Goal: Use online tool/utility: Utilize a website feature to perform a specific function

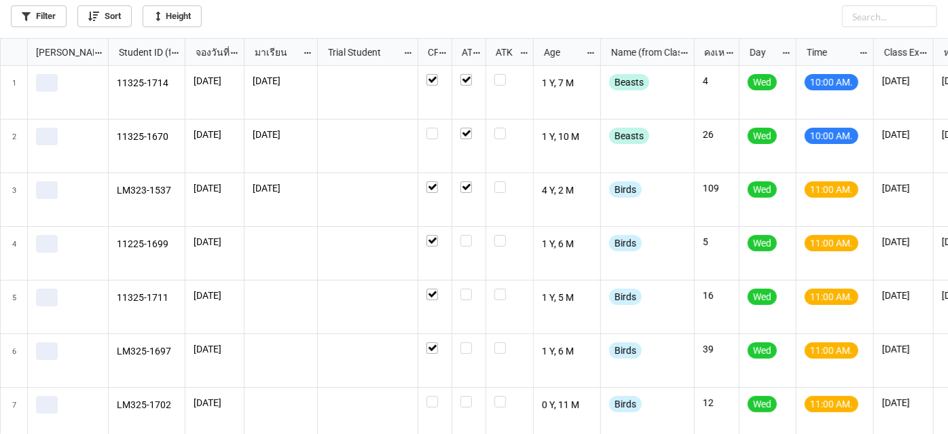
scroll to position [388, 941]
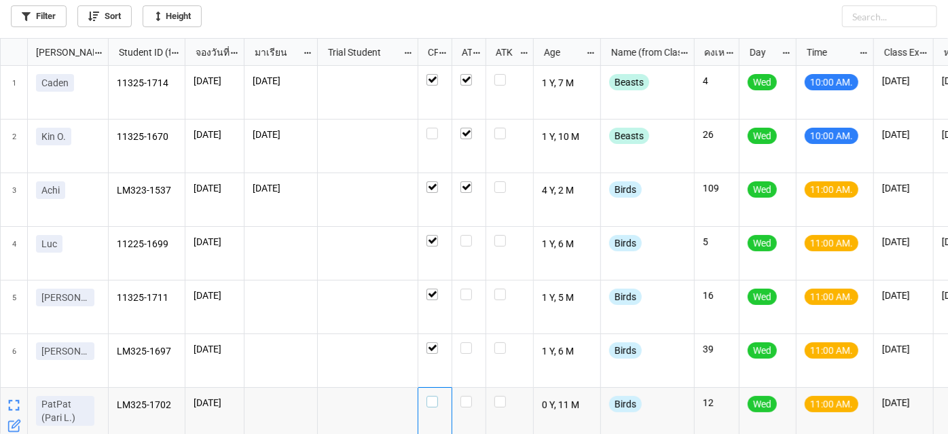
click at [431, 396] on label "grid" at bounding box center [435, 396] width 17 height 0
click at [429, 401] on icon "grid" at bounding box center [430, 404] width 7 height 7
click at [467, 396] on label "grid" at bounding box center [468, 396] width 17 height 0
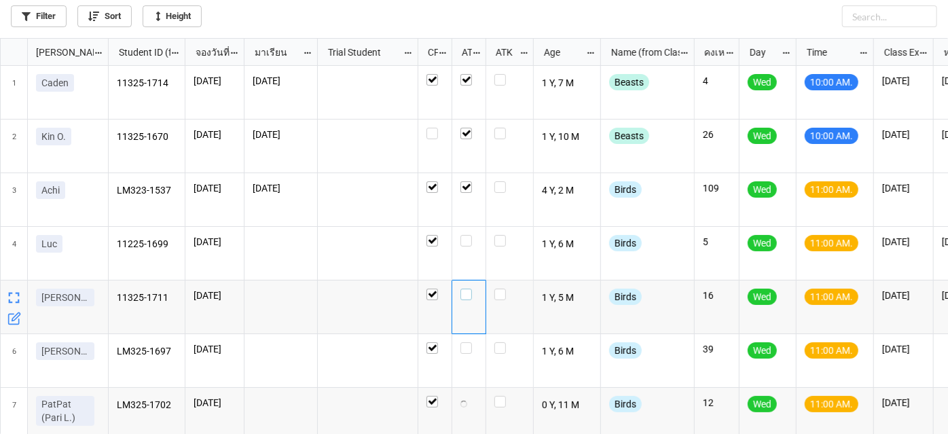
click at [465, 289] on label "grid" at bounding box center [468, 289] width 17 height 0
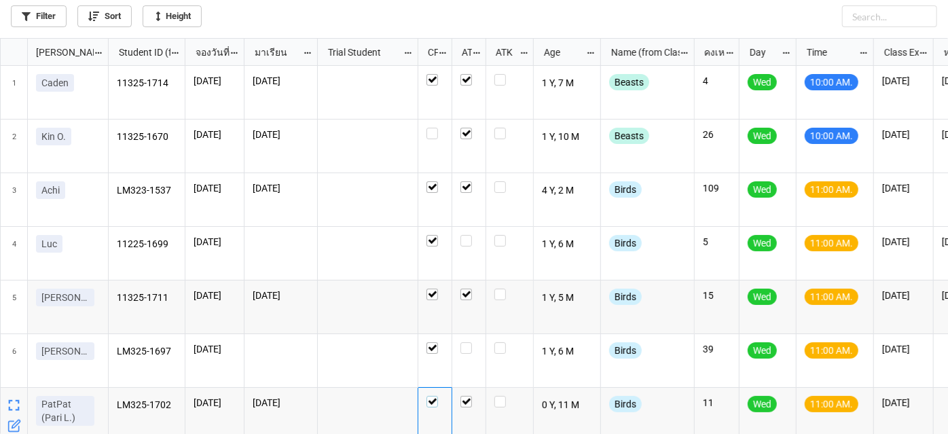
click at [433, 396] on label "grid" at bounding box center [435, 396] width 17 height 0
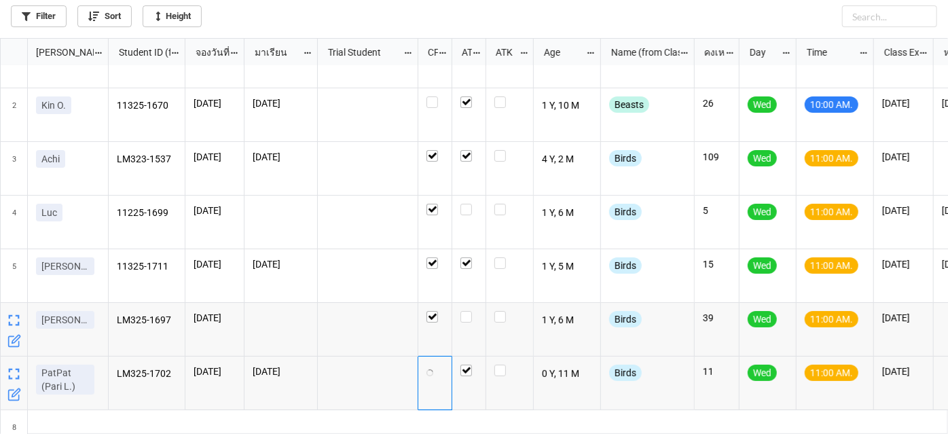
scroll to position [61, 0]
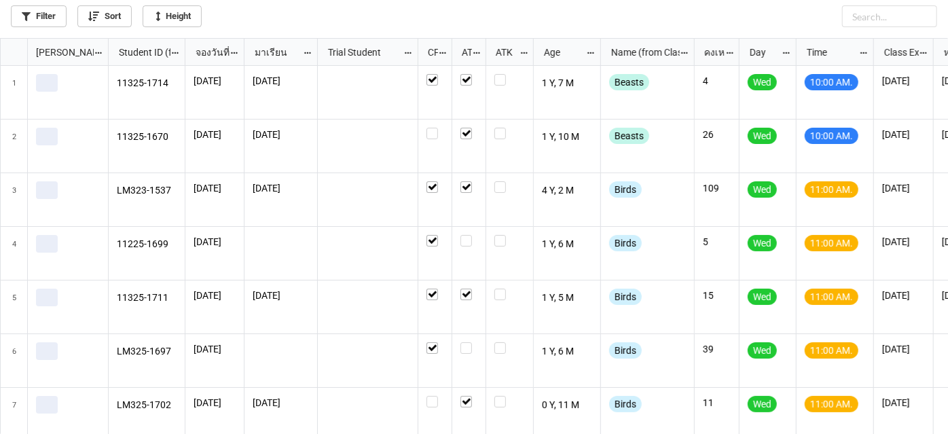
scroll to position [388, 941]
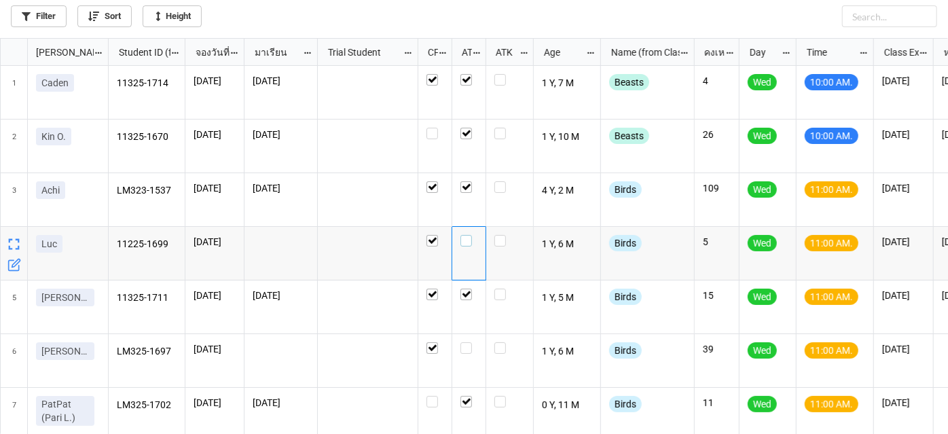
click at [463, 235] on label "grid" at bounding box center [468, 235] width 17 height 0
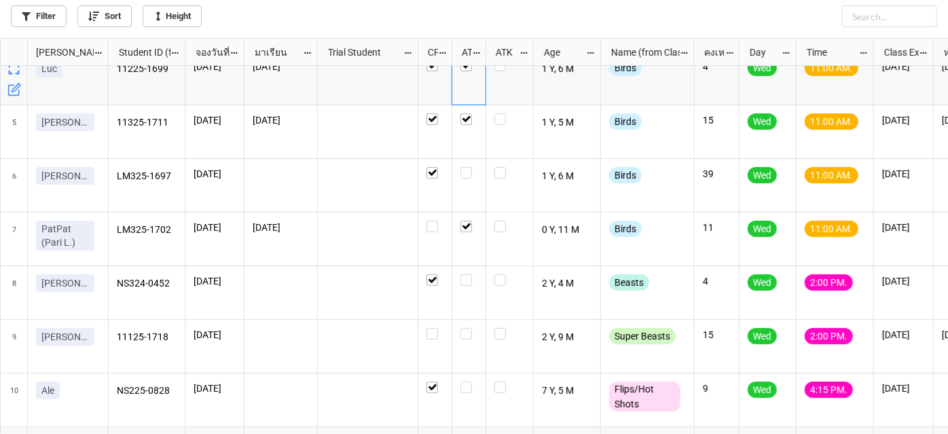
scroll to position [123, 0]
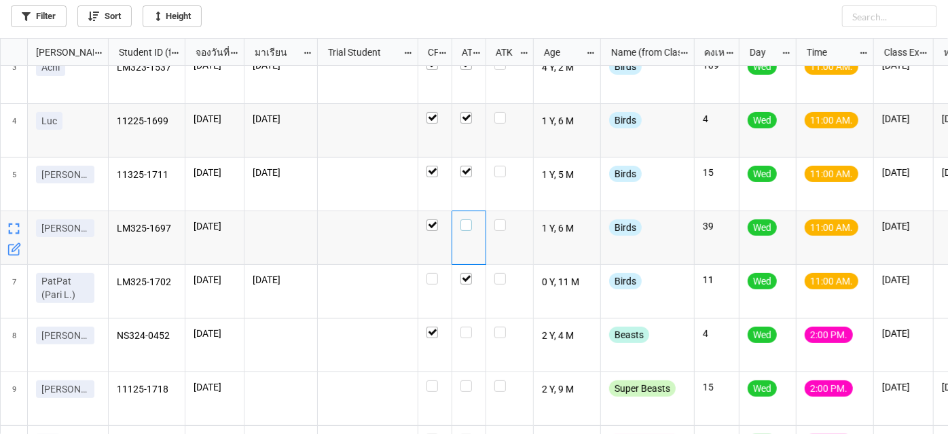
click at [469, 219] on label "grid" at bounding box center [468, 219] width 17 height 0
checkbox input "false"
checkbox input "true"
checkbox input "false"
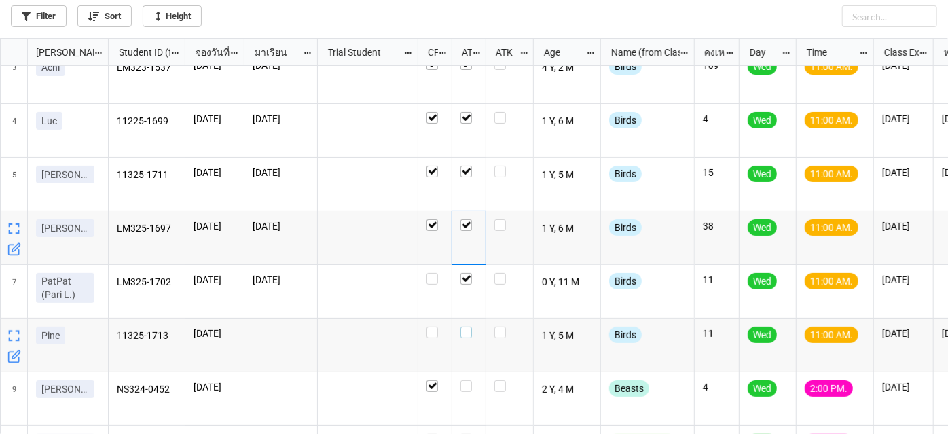
click at [472, 331] on div "grid" at bounding box center [468, 333] width 17 height 12
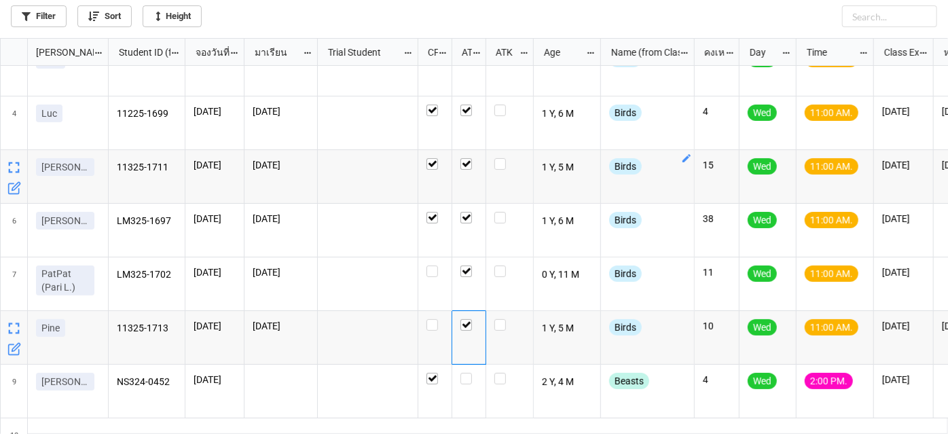
scroll to position [180, 0]
